Goal: Information Seeking & Learning: Find specific fact

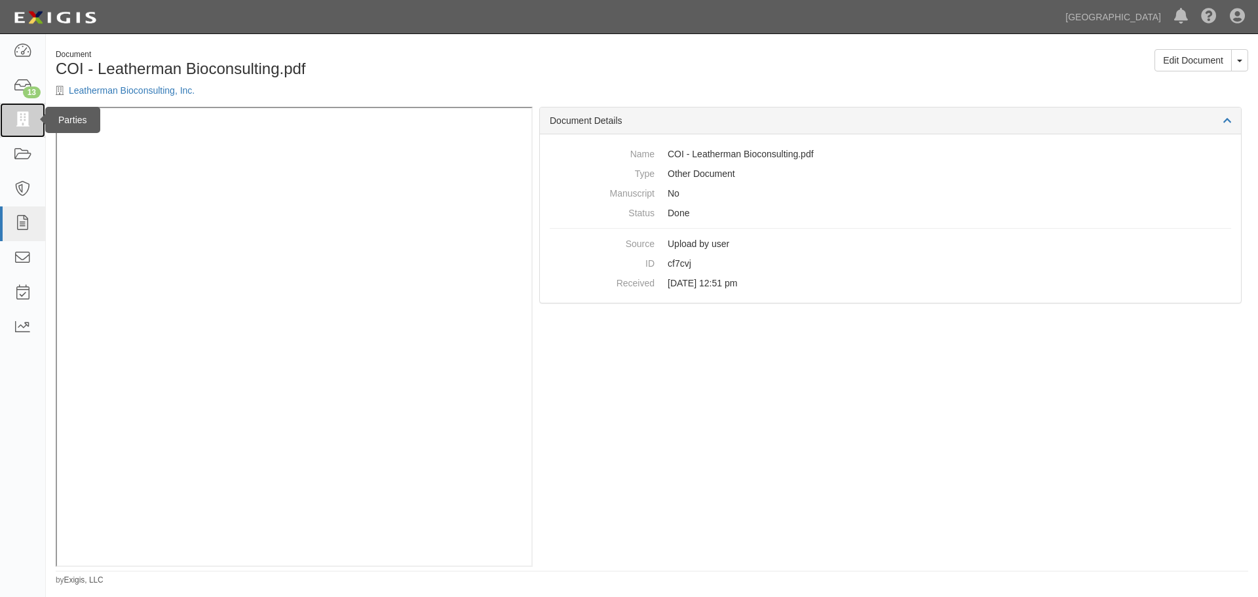
click at [26, 119] on icon at bounding box center [22, 120] width 18 height 15
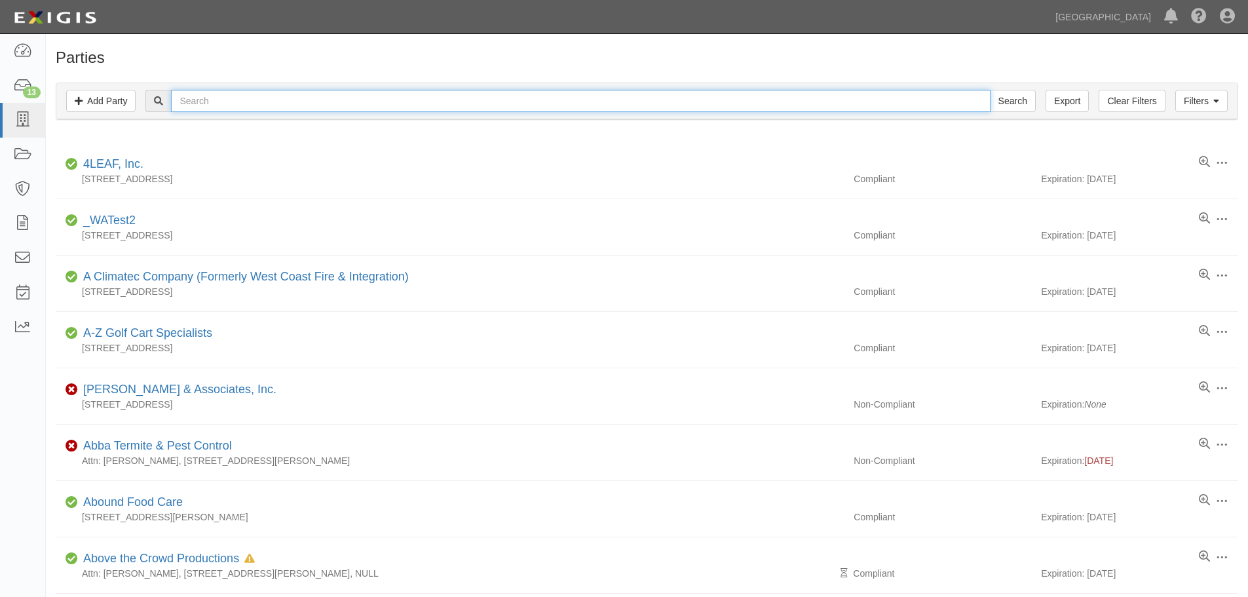
drag, startPoint x: 405, startPoint y: 97, endPoint x: 409, endPoint y: 72, distance: 25.3
click at [405, 97] on input "text" at bounding box center [580, 101] width 819 height 22
type input "RMA Group"
click at [990, 90] on input "Search" at bounding box center [1013, 101] width 46 height 22
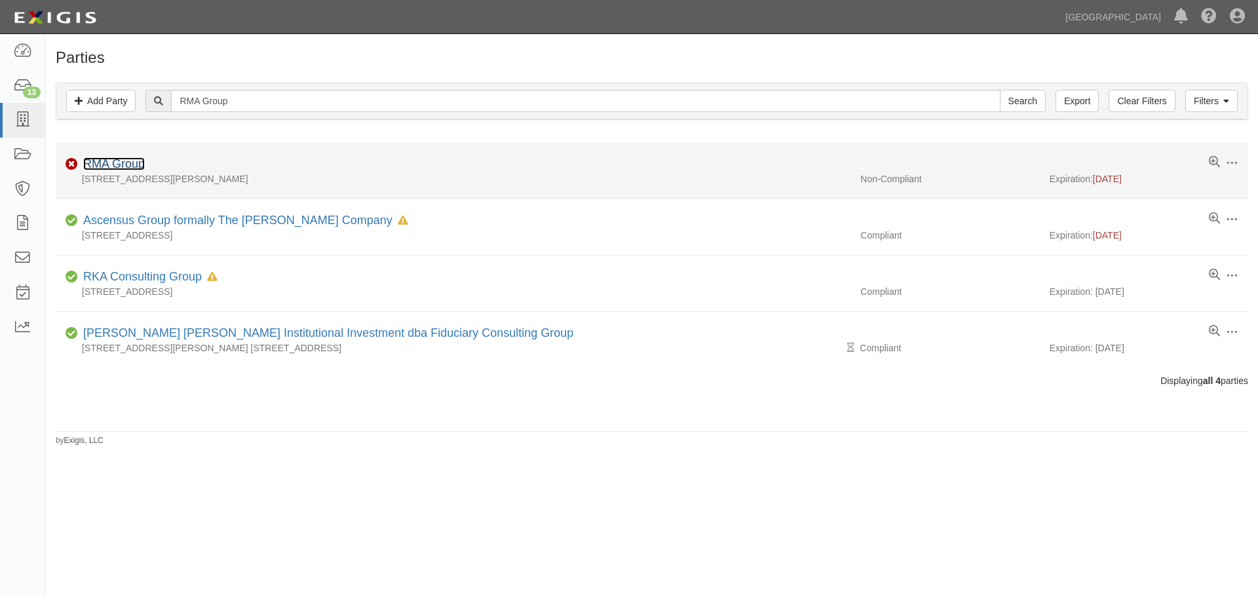
click at [116, 162] on link "RMA Group" at bounding box center [114, 163] width 62 height 13
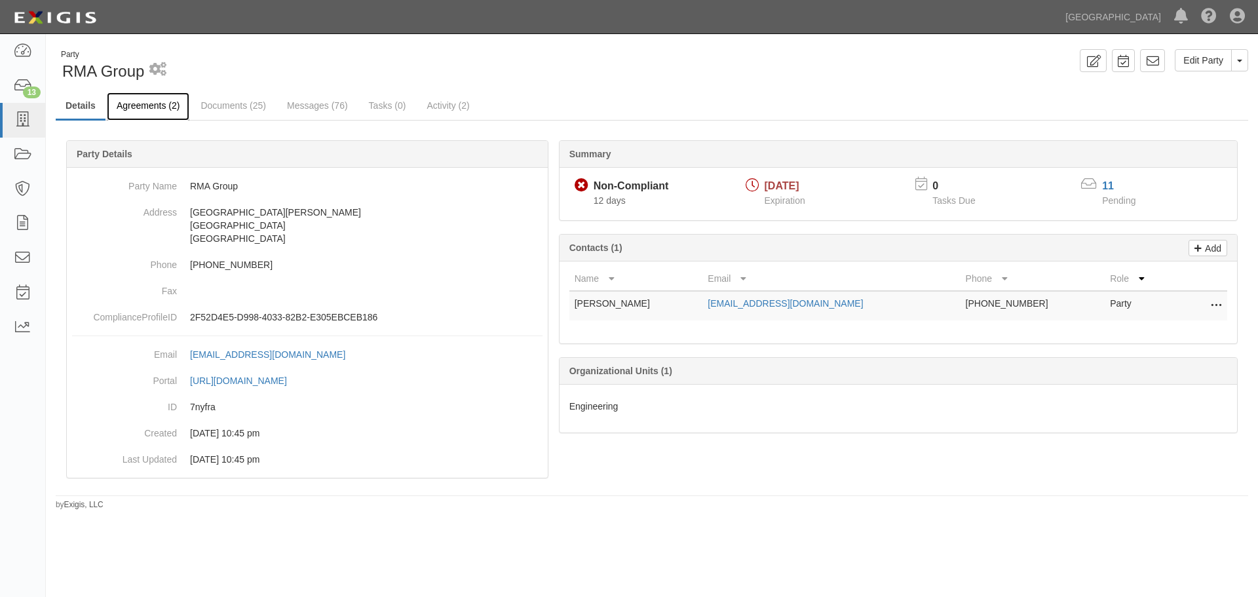
click at [162, 105] on link "Agreements (2)" at bounding box center [148, 106] width 83 height 28
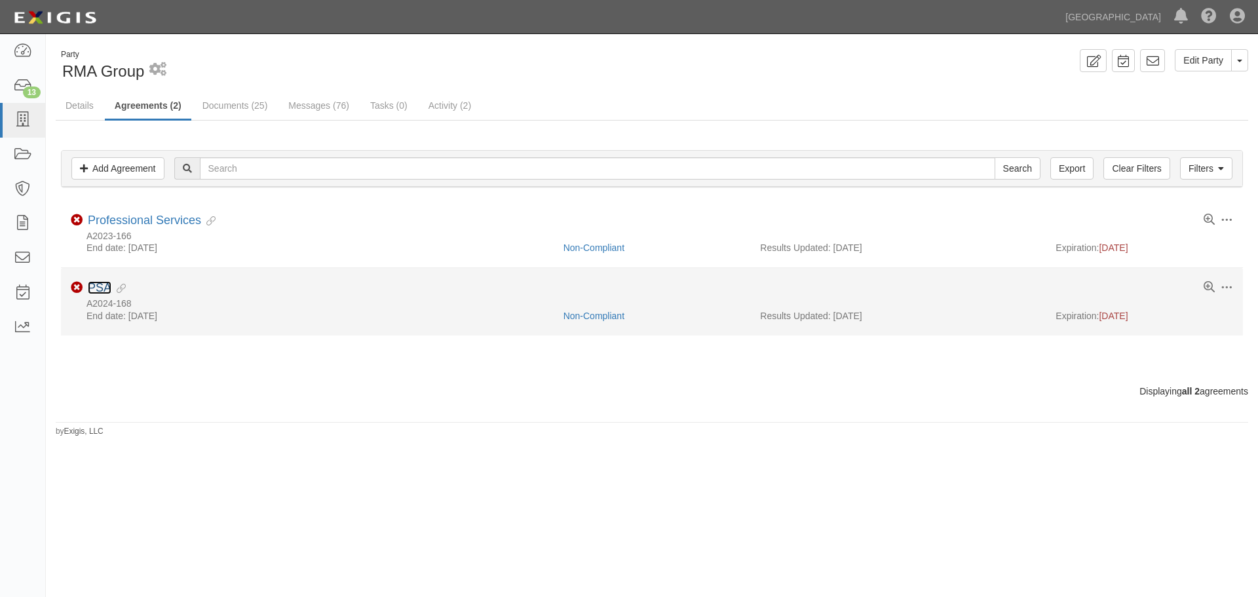
click at [105, 283] on link "PSA" at bounding box center [100, 287] width 24 height 13
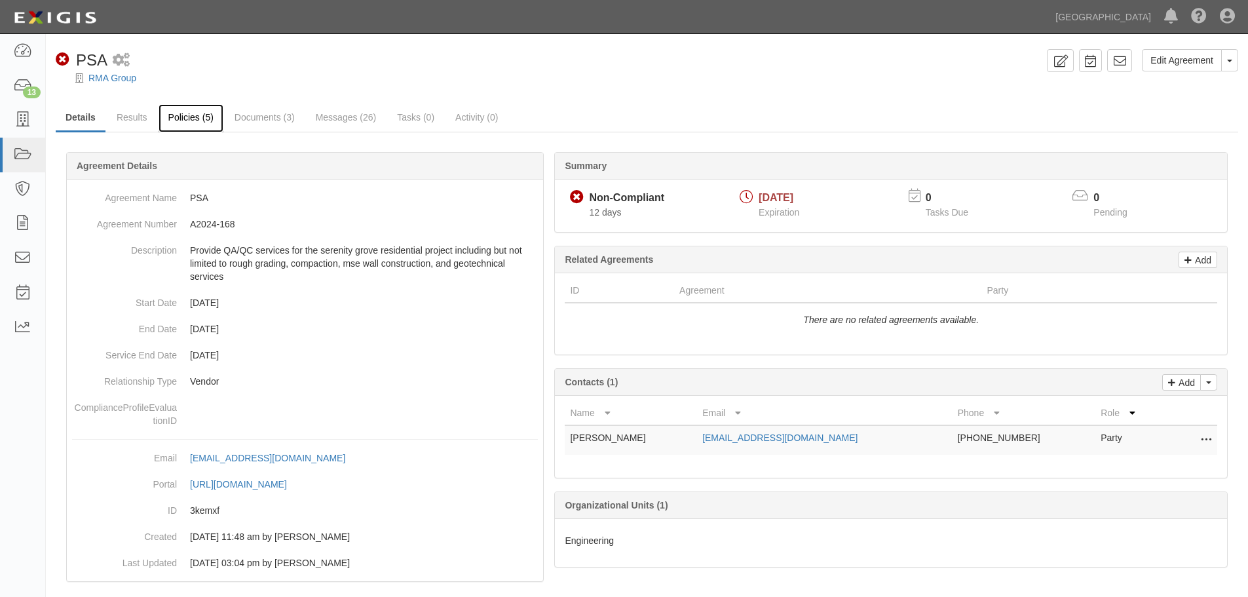
click at [184, 117] on link "Policies (5)" at bounding box center [191, 118] width 65 height 28
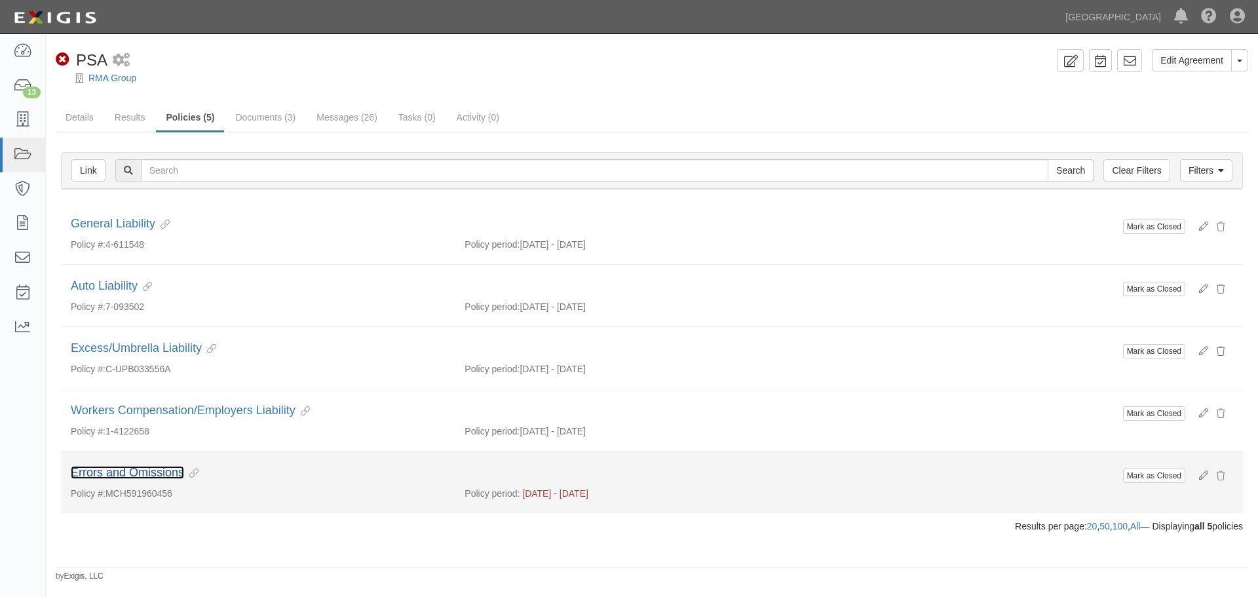
click at [159, 476] on link "Errors and Omissions" at bounding box center [127, 472] width 113 height 13
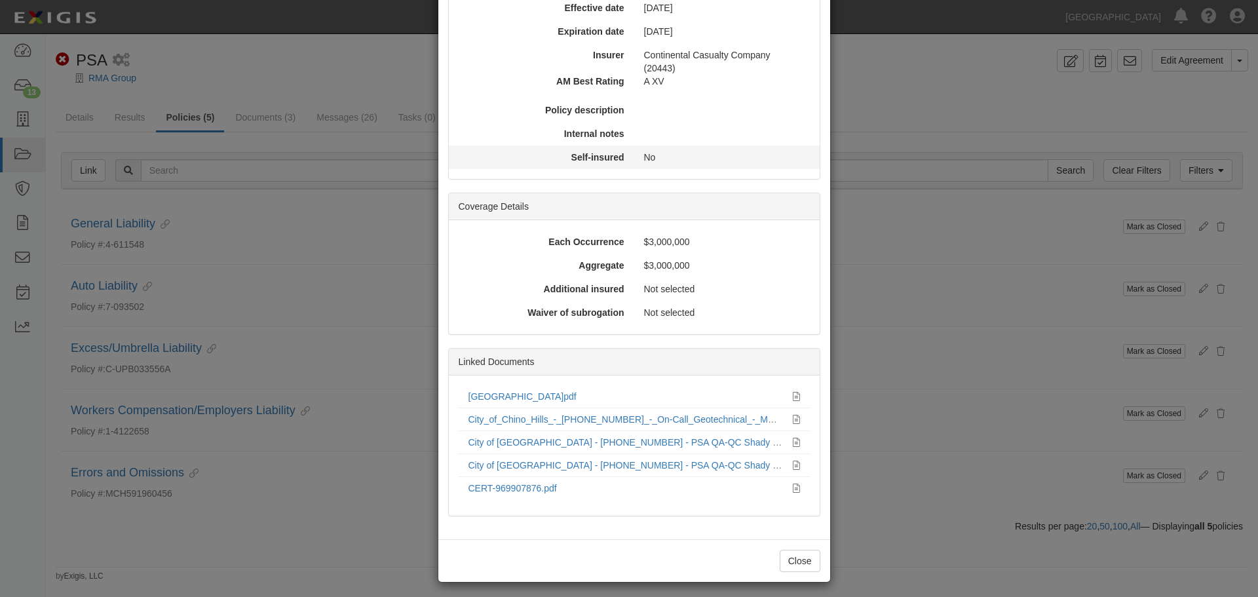
scroll to position [196, 0]
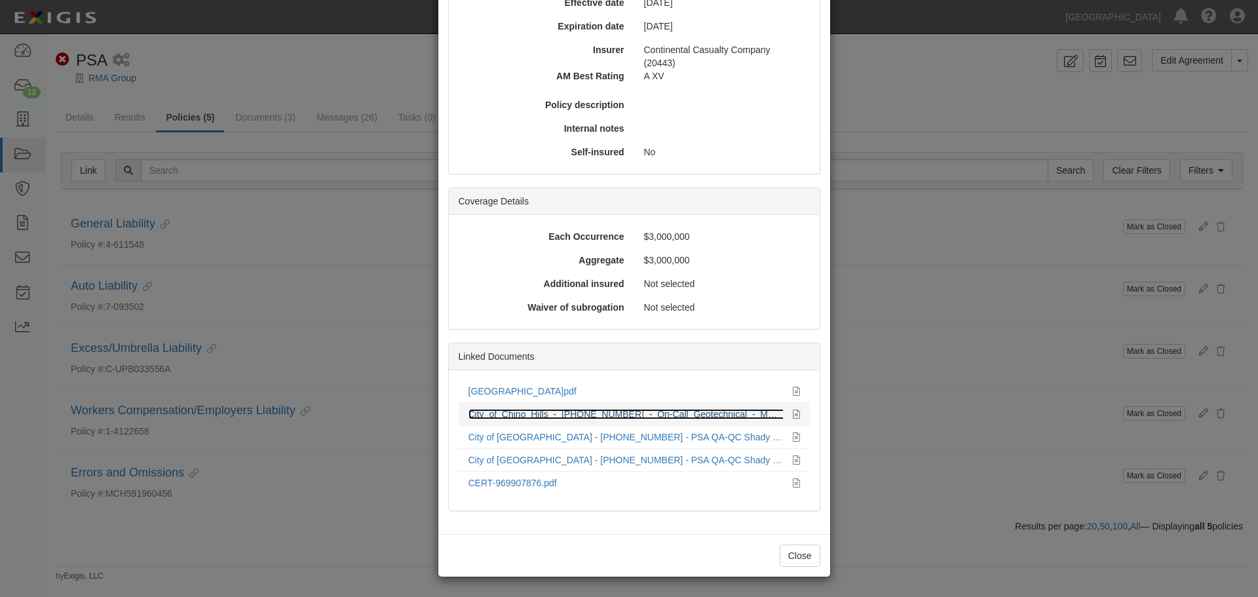
click at [542, 411] on link "City_of_Chino_Hills_-_00-220440-0_-_On-Call_Geotechnical_-_MT_Services_-_PL_-_2…" at bounding box center [679, 414] width 422 height 10
